Goal: Task Accomplishment & Management: Manage account settings

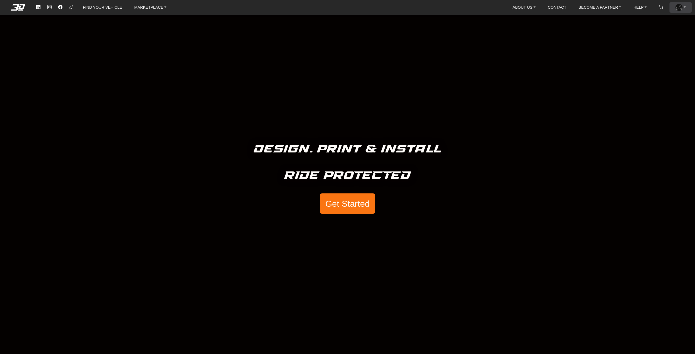
click at [677, 7] on img at bounding box center [679, 7] width 7 height 7
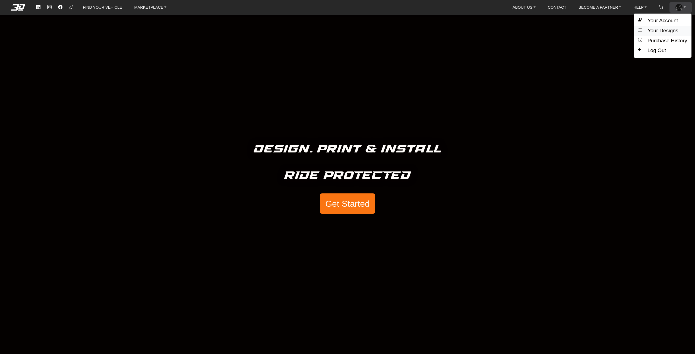
click at [673, 27] on button "Your Designs" at bounding box center [663, 31] width 58 height 10
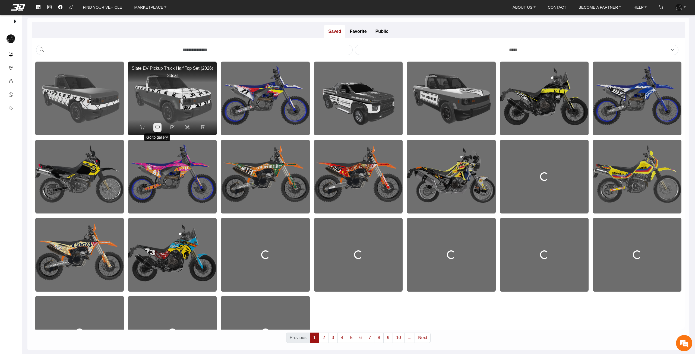
click at [158, 125] on icon at bounding box center [157, 127] width 4 height 5
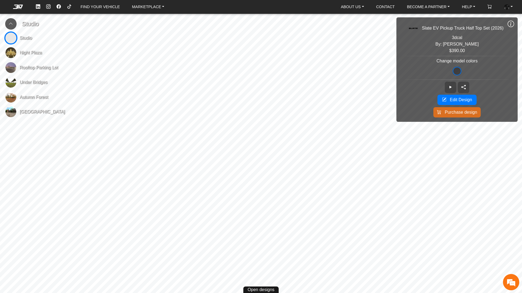
click at [512, 25] on icon at bounding box center [510, 23] width 7 height 7
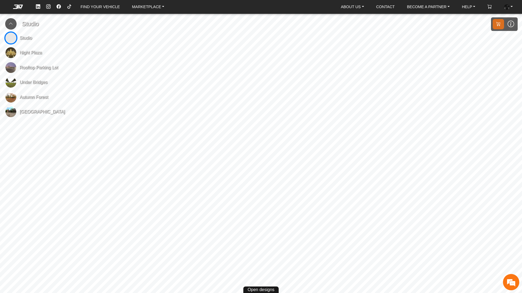
click at [6, 23] on button at bounding box center [10, 23] width 11 height 11
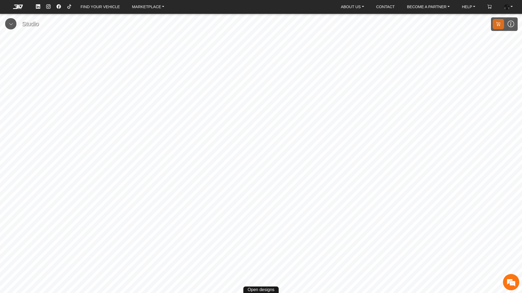
click at [504, 8] on img at bounding box center [506, 6] width 5 height 5
click at [495, 28] on button "Your Designs" at bounding box center [489, 29] width 58 height 10
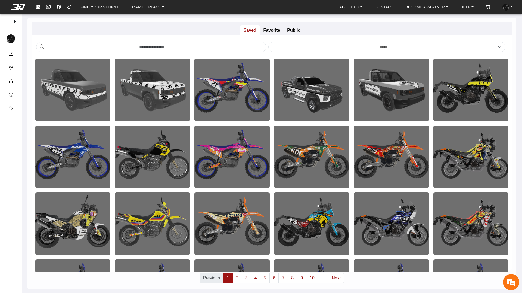
click at [72, 92] on img at bounding box center [72, 90] width 75 height 63
click at [80, 85] on img at bounding box center [72, 90] width 75 height 63
click at [63, 94] on img at bounding box center [72, 90] width 75 height 63
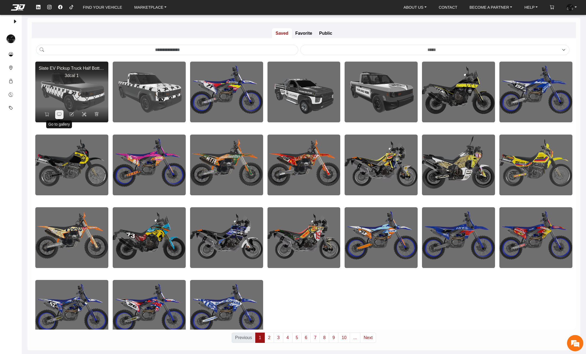
click at [59, 115] on icon at bounding box center [59, 114] width 4 height 5
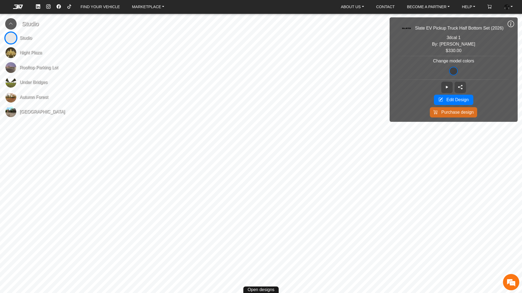
click at [13, 24] on icon at bounding box center [11, 23] width 4 height 5
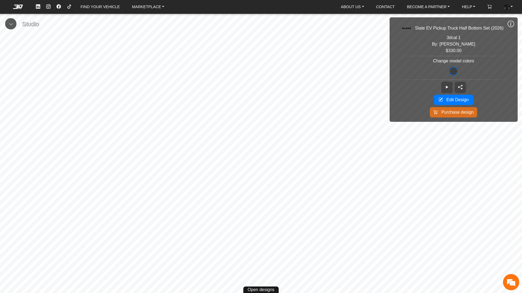
click at [509, 23] on icon at bounding box center [510, 23] width 7 height 7
